Goal: Check status: Check status

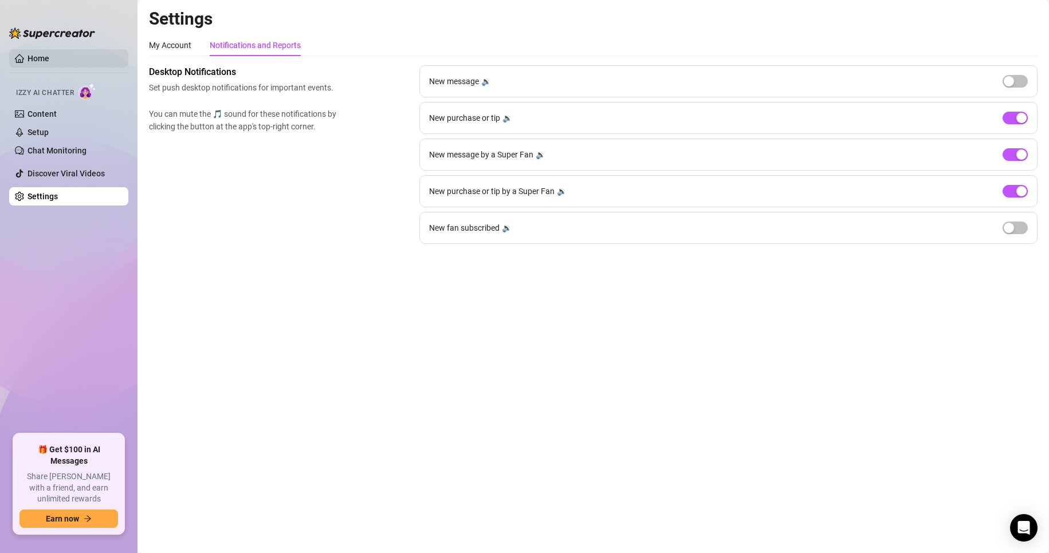
click at [46, 63] on link "Home" at bounding box center [38, 58] width 22 height 9
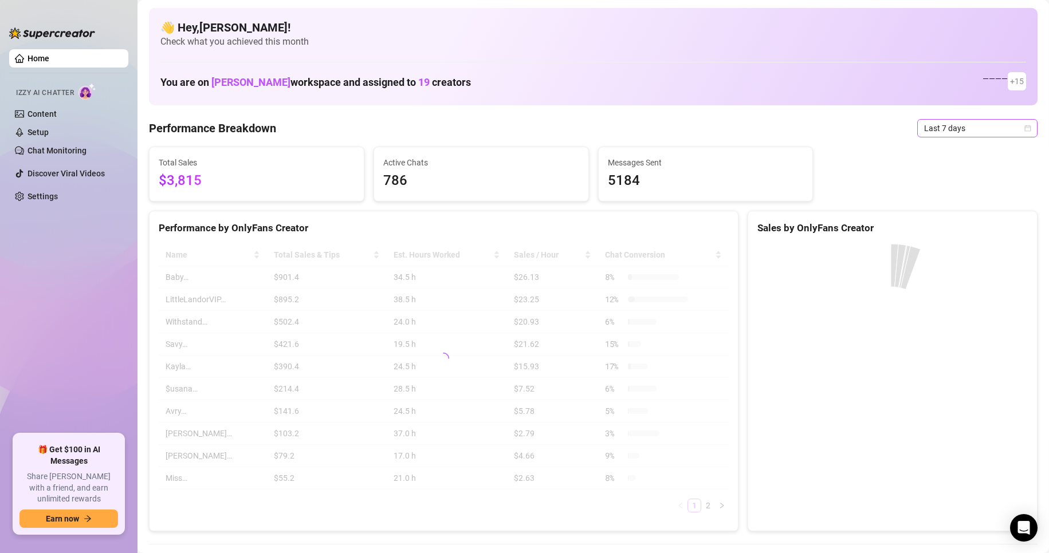
click at [942, 132] on span "Last 7 days" at bounding box center [977, 128] width 107 height 17
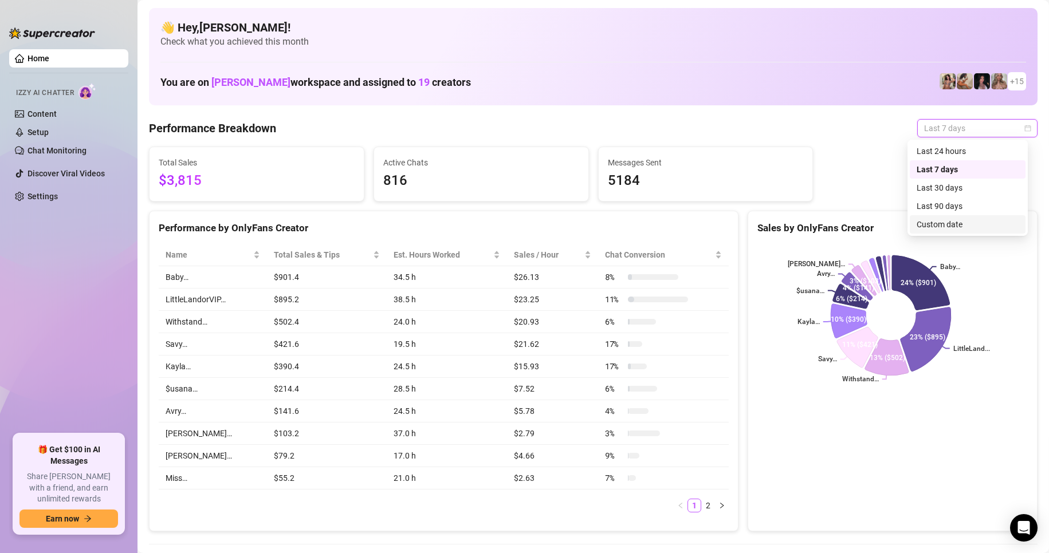
click at [951, 222] on div "Custom date" at bounding box center [967, 224] width 102 height 13
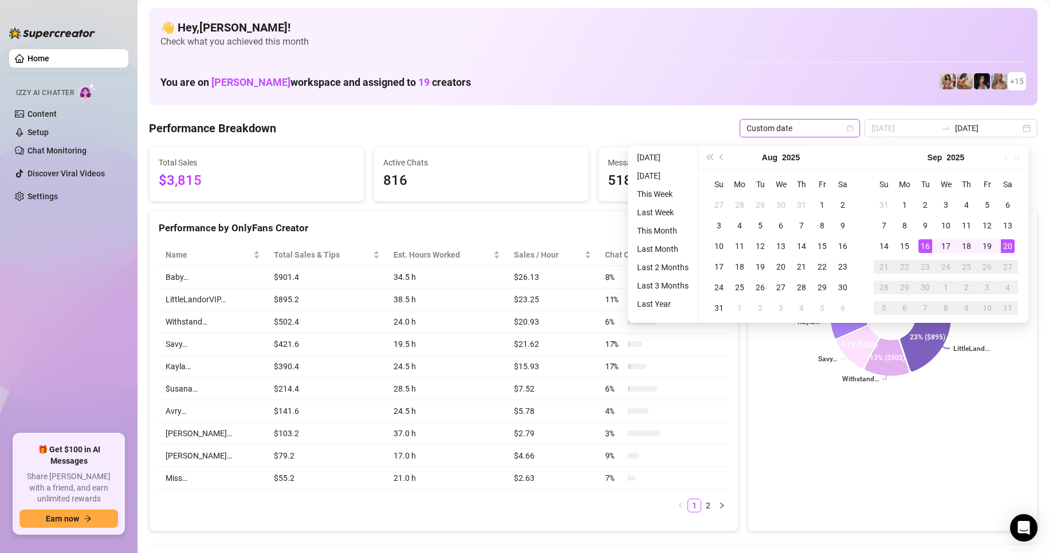
type input "[DATE]"
click at [1009, 246] on div "20" at bounding box center [1008, 246] width 14 height 14
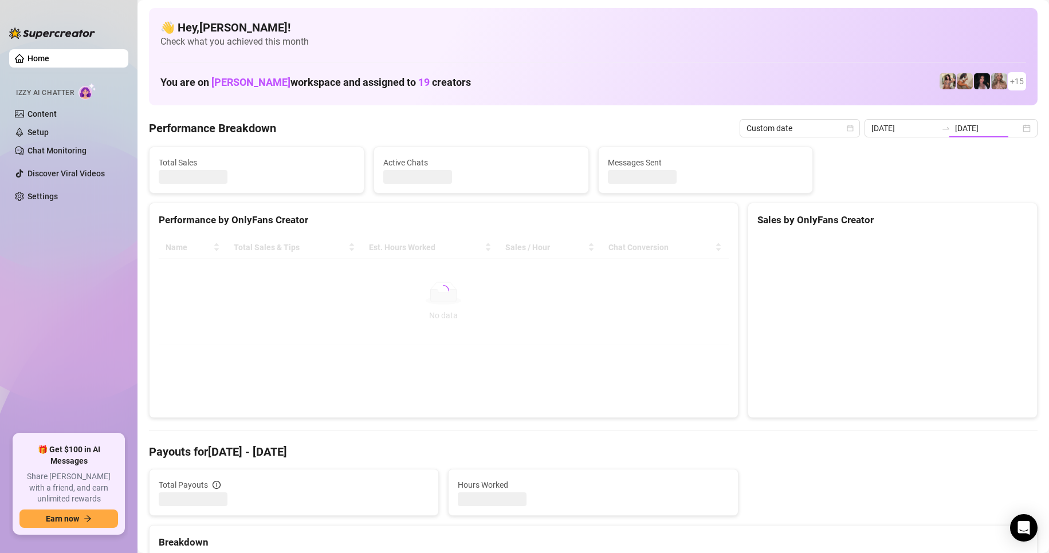
type input "[DATE]"
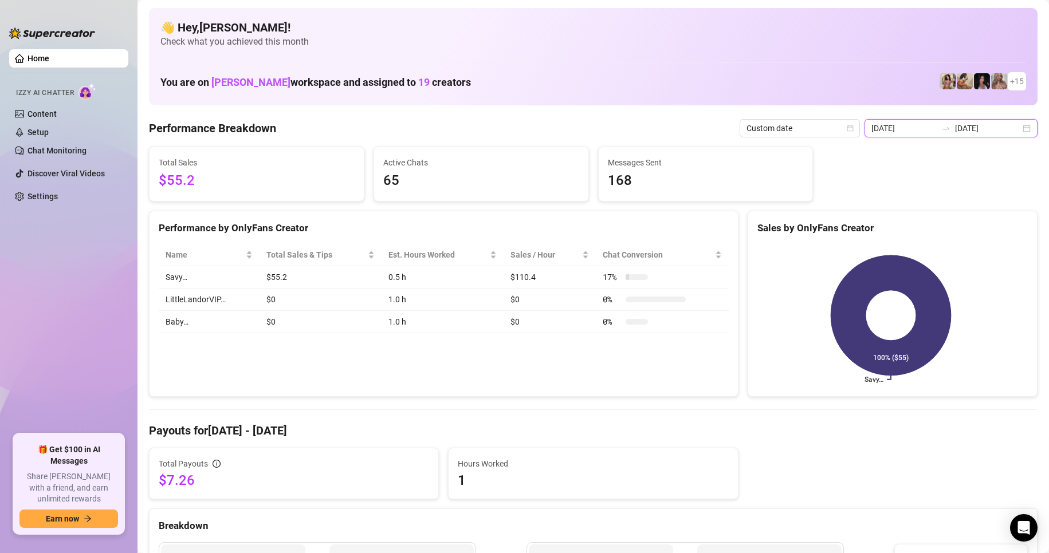
click at [955, 122] on input "[DATE]" at bounding box center [987, 128] width 65 height 13
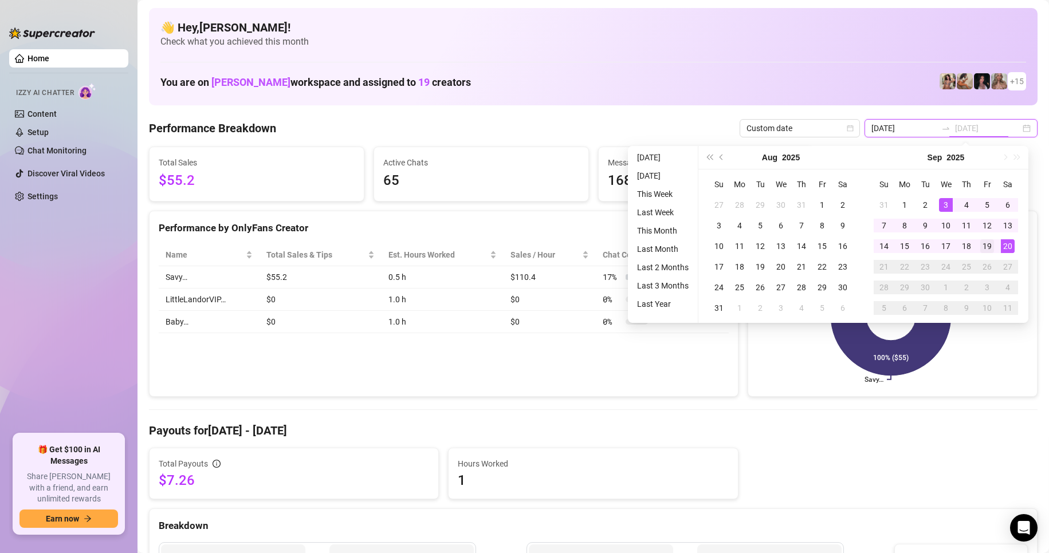
type input "[DATE]"
click at [989, 250] on div "19" at bounding box center [987, 246] width 14 height 14
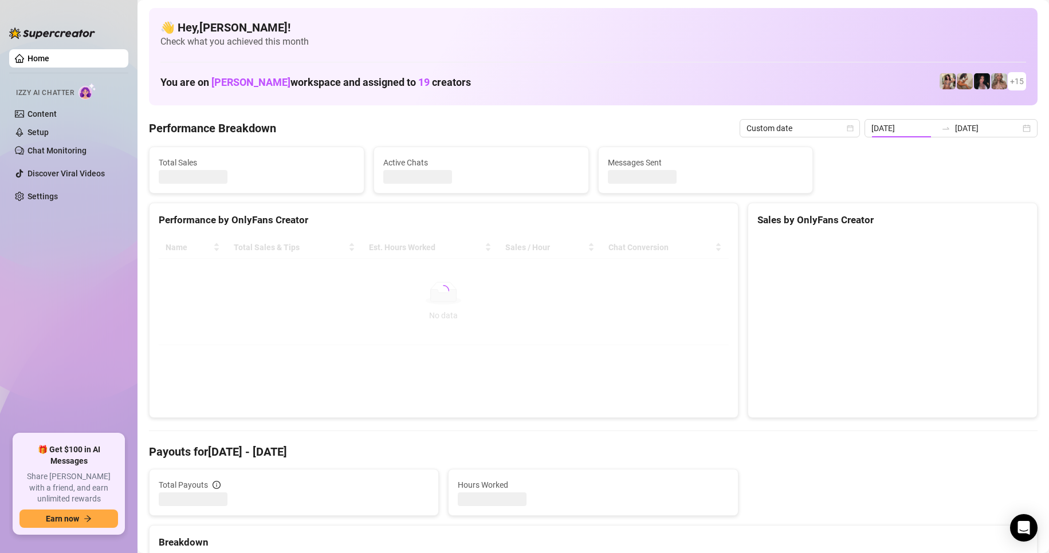
type input "[DATE]"
